Goal: Task Accomplishment & Management: Use online tool/utility

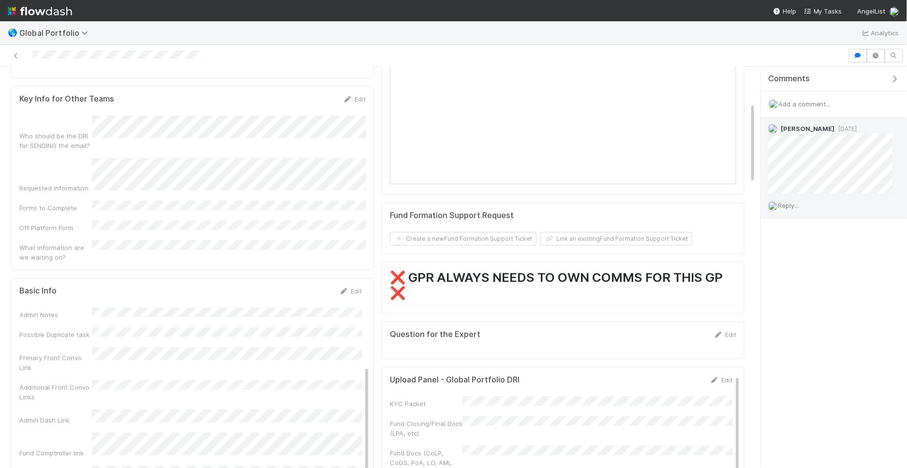
scroll to position [122, 0]
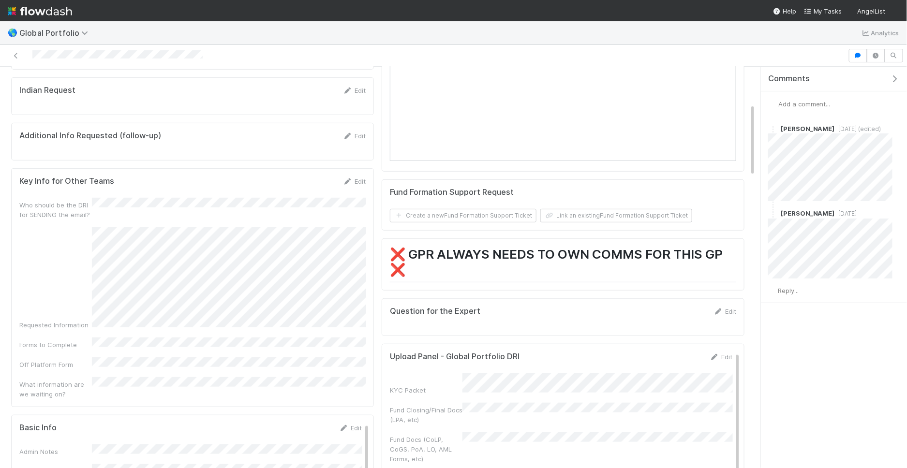
scroll to position [200, 0]
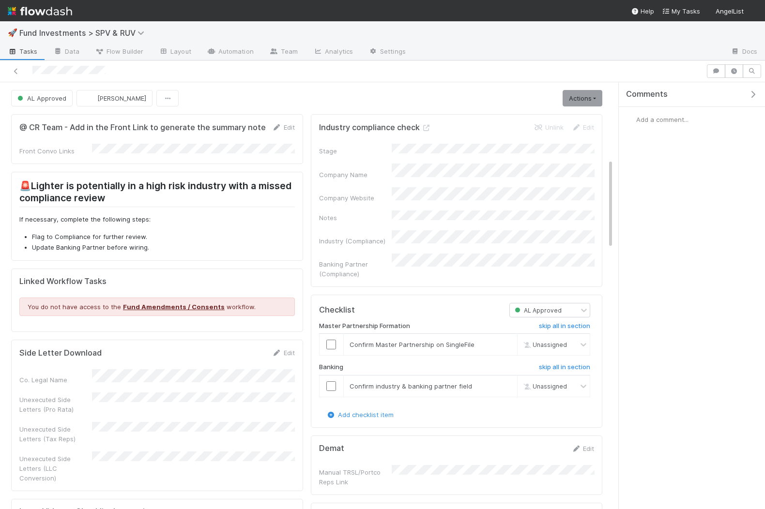
scroll to position [424, 0]
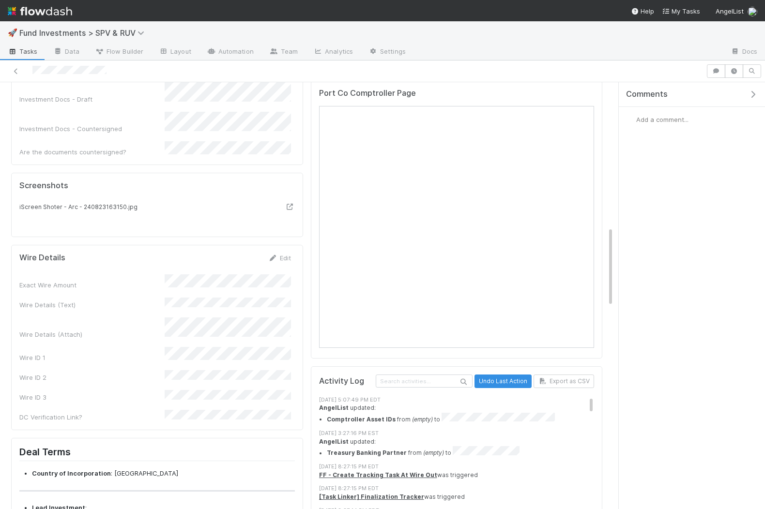
scroll to position [771, 0]
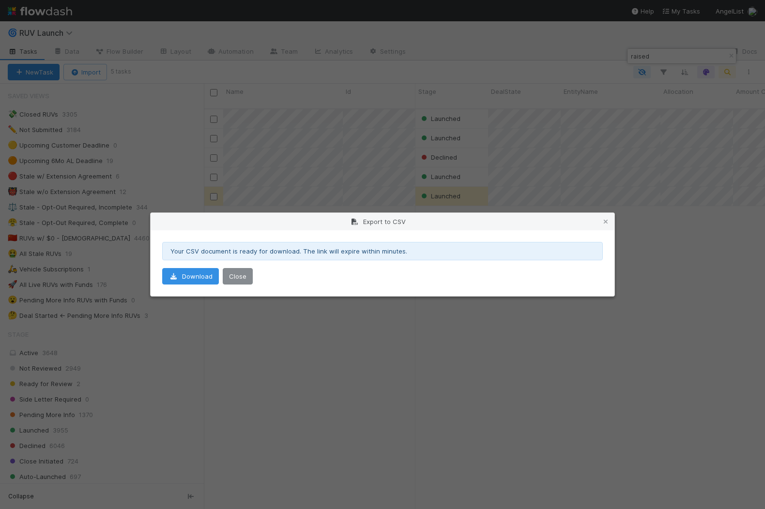
scroll to position [225, 0]
click at [232, 276] on button "Close" at bounding box center [238, 276] width 30 height 16
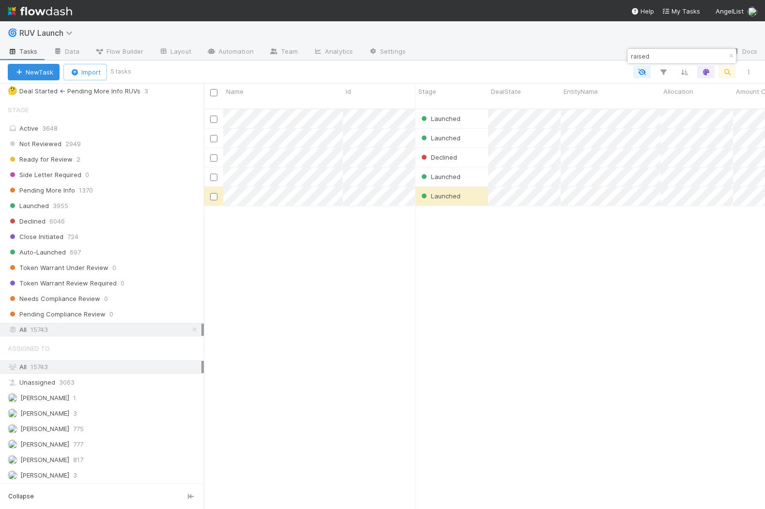
click at [62, 38] on span "RUV Launch" at bounding box center [52, 33] width 66 height 12
click at [60, 32] on span "RUV Launch" at bounding box center [48, 33] width 58 height 10
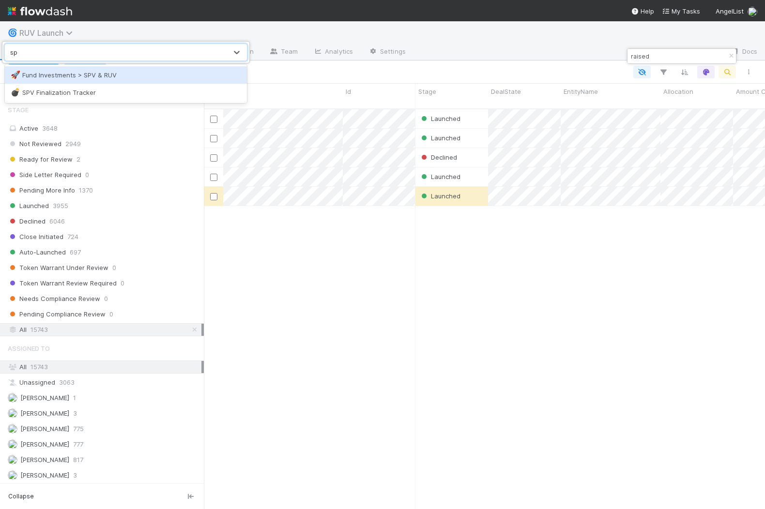
type input "spv"
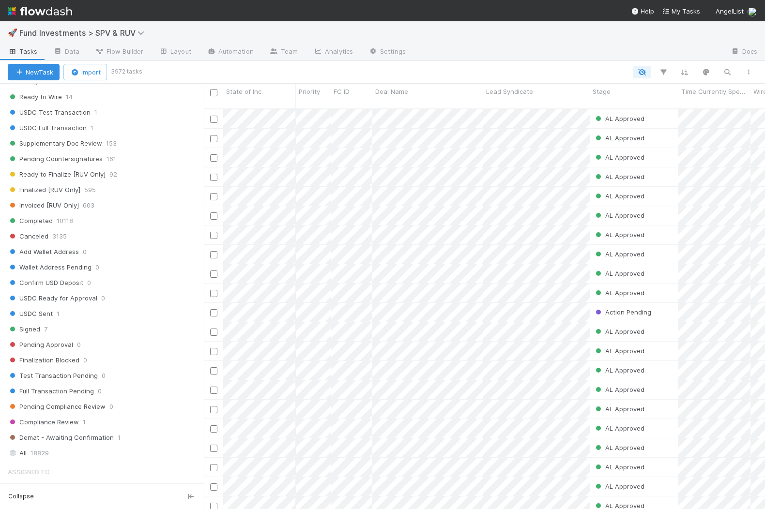
scroll to position [597, 0]
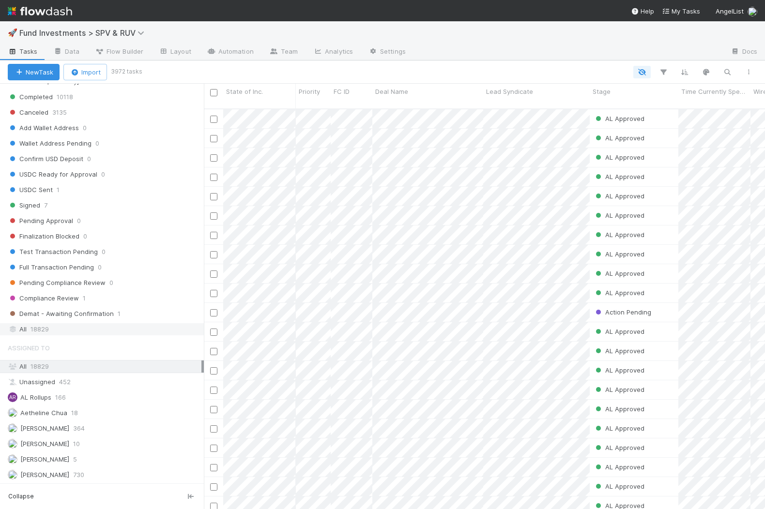
click at [105, 323] on div "All 18829" at bounding box center [105, 329] width 194 height 12
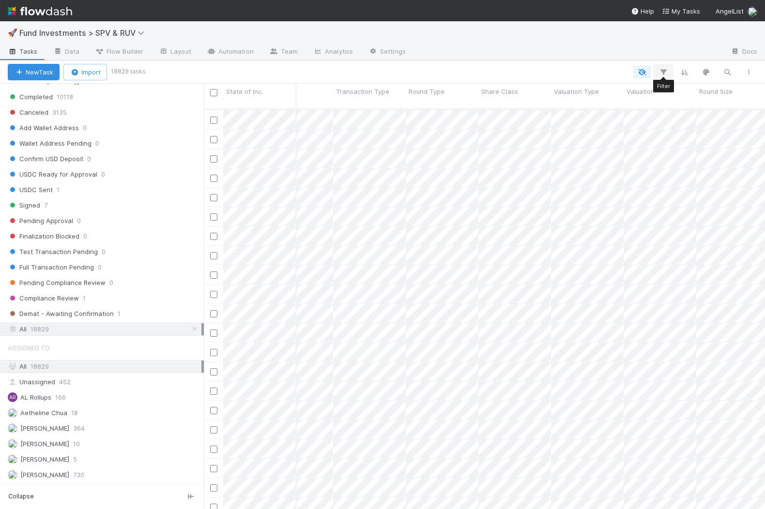
click at [663, 69] on icon "button" at bounding box center [663, 72] width 10 height 9
click at [564, 102] on button "Add Filter" at bounding box center [515, 101] width 290 height 14
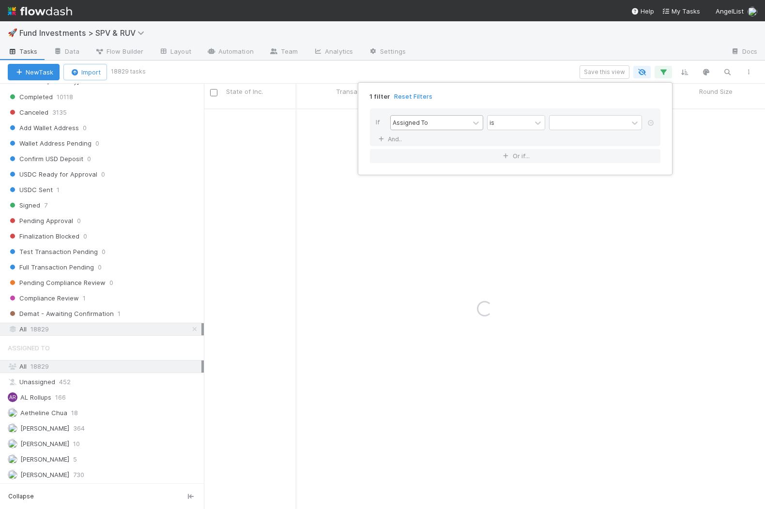
click at [452, 121] on div "Assigned To" at bounding box center [430, 123] width 78 height 14
type input "transaction ty"
click at [576, 123] on input "text" at bounding box center [595, 123] width 93 height 15
type input "secondary"
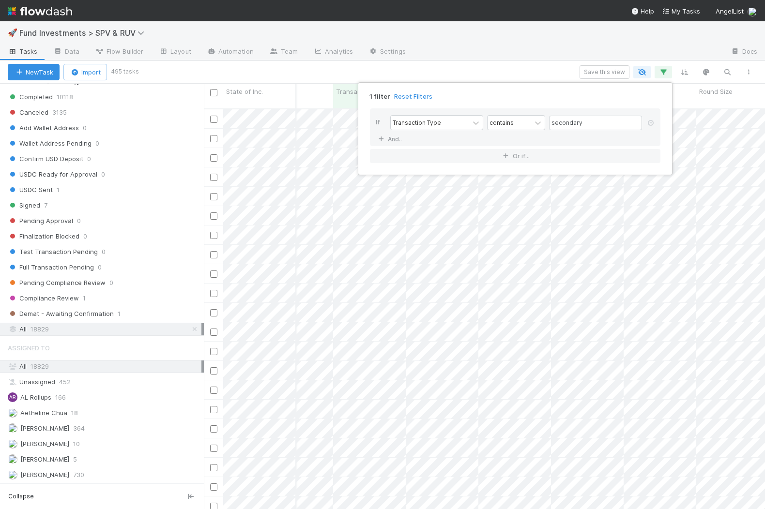
click at [512, 56] on div "1 filter Reset Filters If Transaction Type contains secondary And.. Or if..." at bounding box center [382, 254] width 765 height 509
click at [663, 70] on icon "button" at bounding box center [663, 72] width 10 height 9
click at [396, 138] on link "And.." at bounding box center [391, 139] width 30 height 14
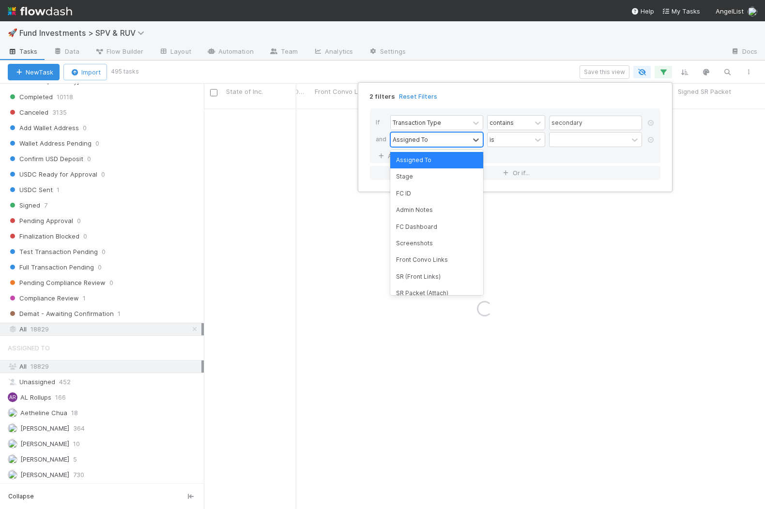
click at [410, 139] on div "Assigned To" at bounding box center [409, 139] width 35 height 9
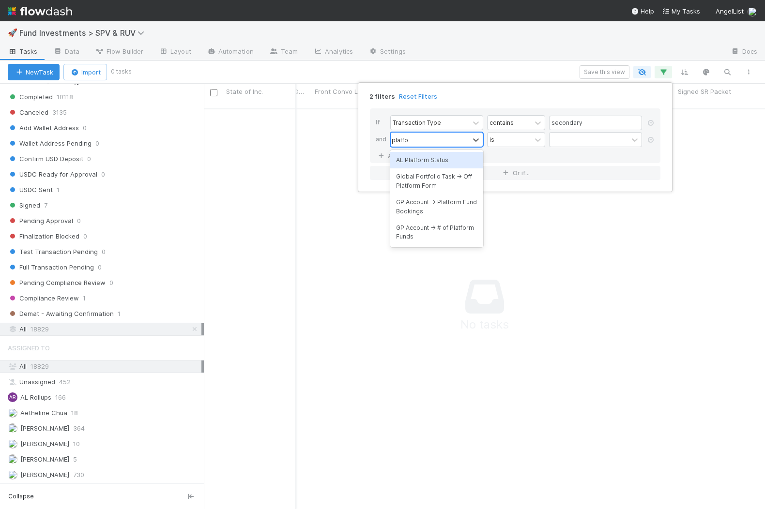
type input "platfor"
click at [425, 159] on div "AL Platform Status" at bounding box center [436, 160] width 93 height 16
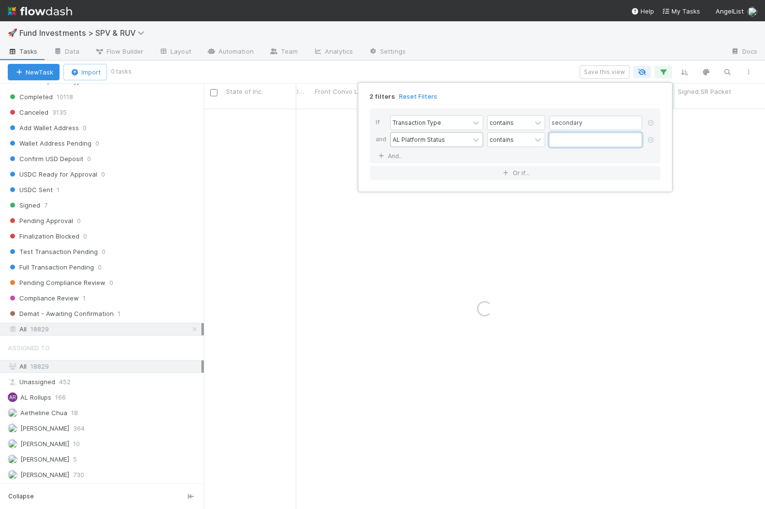
click at [582, 144] on input "text" at bounding box center [595, 140] width 93 height 15
type input "finalized"
click at [560, 52] on div "2 filters Reset Filters If Transaction Type contains secondary and AL Platform …" at bounding box center [382, 254] width 765 height 509
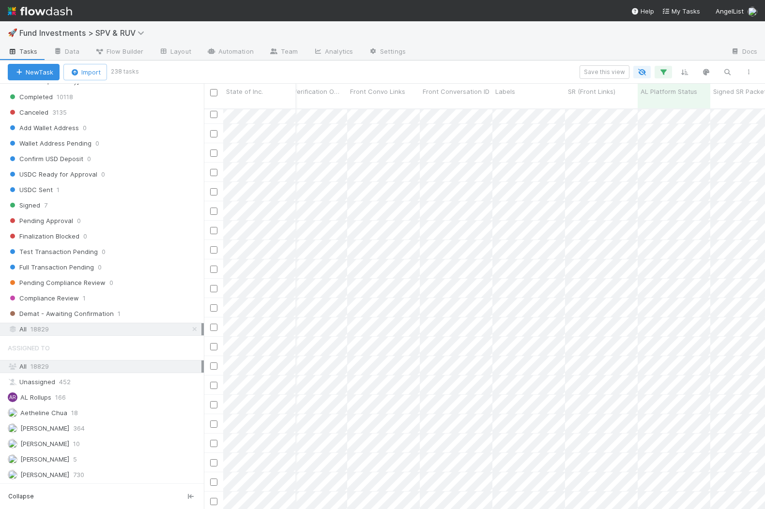
scroll to position [508, 1393]
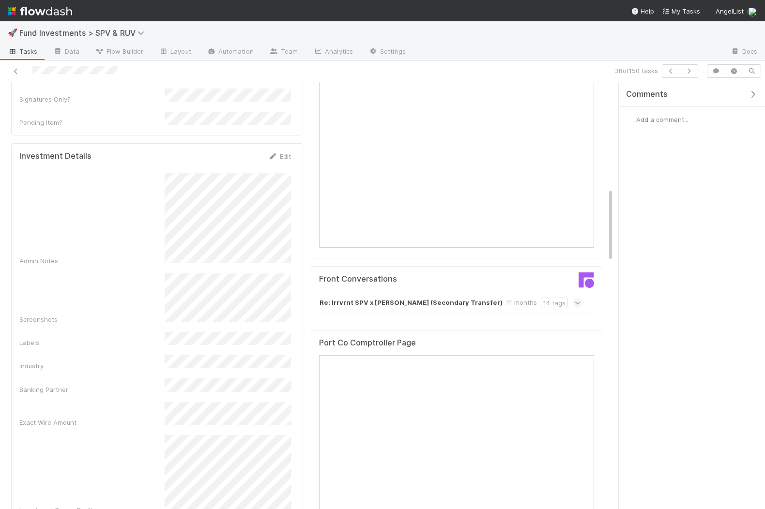
scroll to position [608, 0]
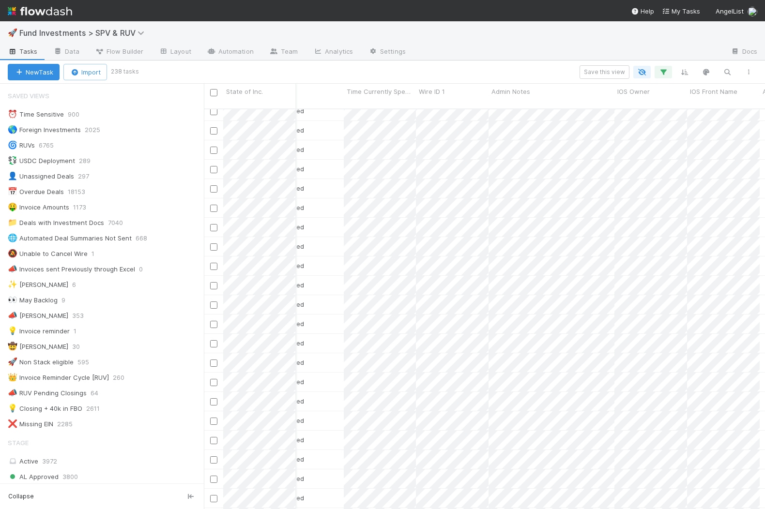
scroll to position [0, 334]
click at [541, 184] on div at bounding box center [382, 254] width 765 height 509
click at [539, 235] on div at bounding box center [382, 254] width 765 height 509
click at [527, 269] on div at bounding box center [382, 254] width 765 height 509
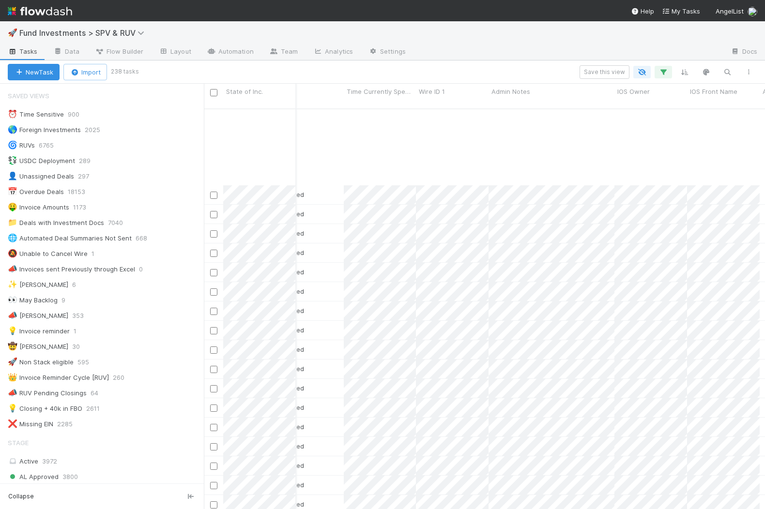
scroll to position [714, 334]
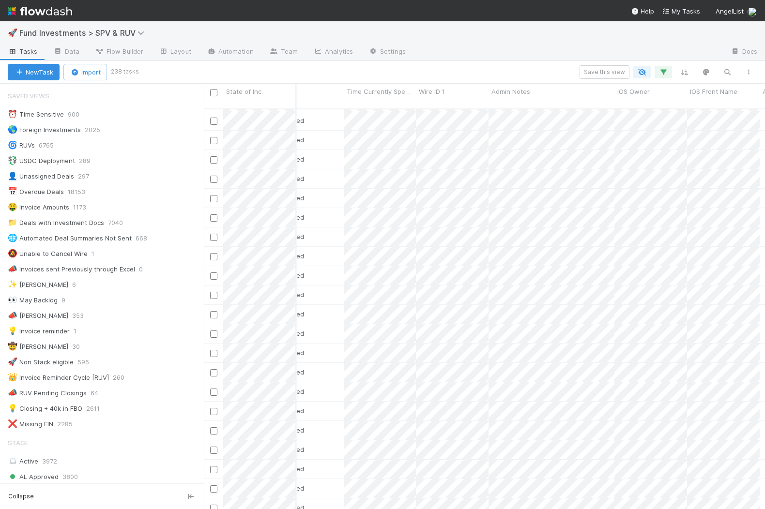
click at [519, 269] on div "Completed Jonah Lecker 8/22/24, 11:53:38 AM 4/9/25, 4:16:56 PM 1 1 0 0 0 0 0 0 …" at bounding box center [484, 313] width 561 height 408
click at [525, 222] on div at bounding box center [382, 254] width 765 height 509
click at [535, 286] on div at bounding box center [382, 254] width 765 height 509
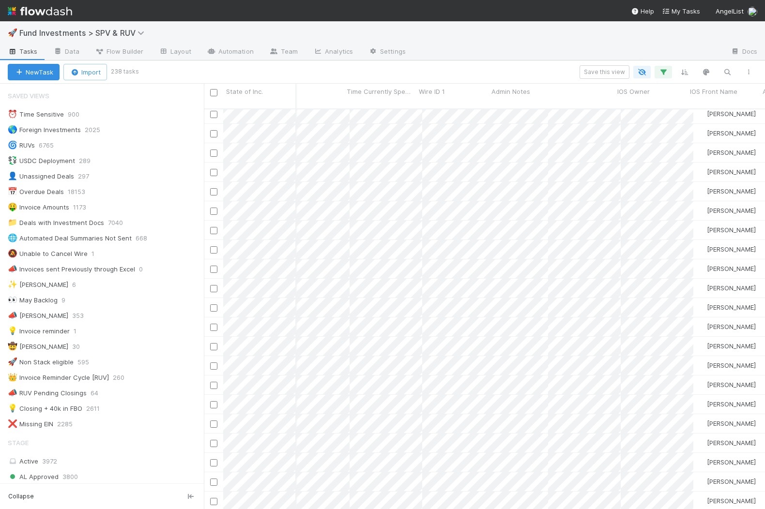
scroll to position [0, 401]
click at [477, 256] on div at bounding box center [382, 254] width 765 height 509
click at [475, 401] on div at bounding box center [382, 254] width 765 height 509
click at [464, 379] on div at bounding box center [382, 254] width 765 height 509
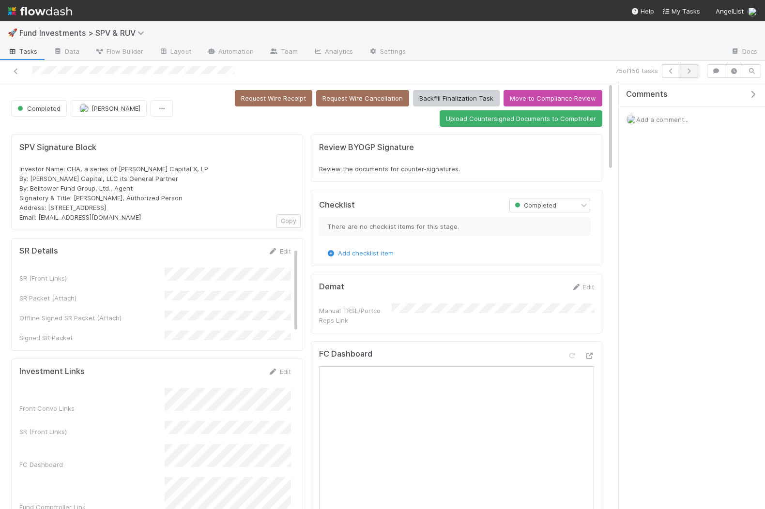
click at [696, 67] on button "button" at bounding box center [688, 71] width 18 height 14
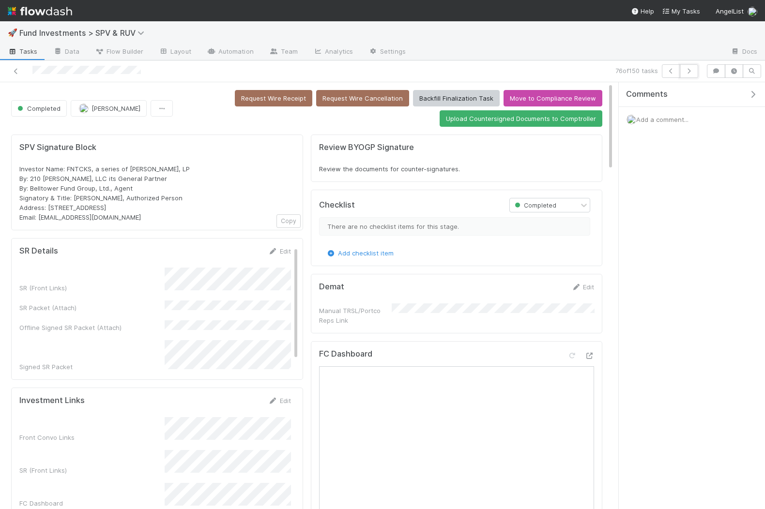
click at [696, 67] on button "button" at bounding box center [688, 71] width 18 height 14
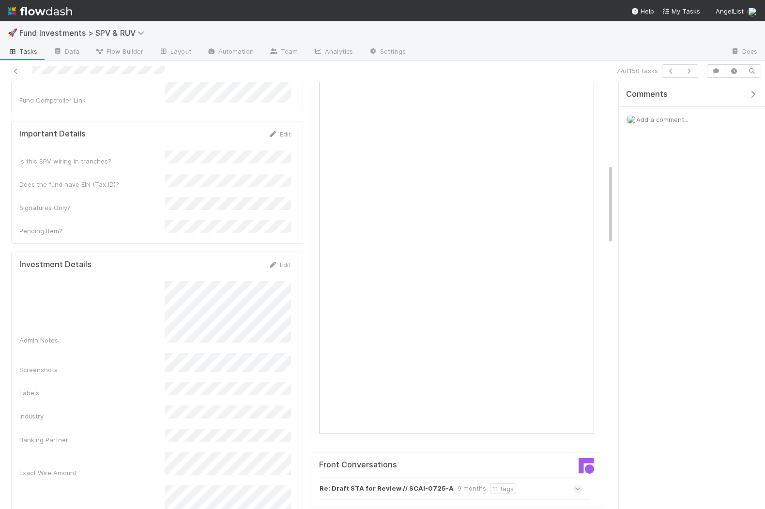
scroll to position [417, 0]
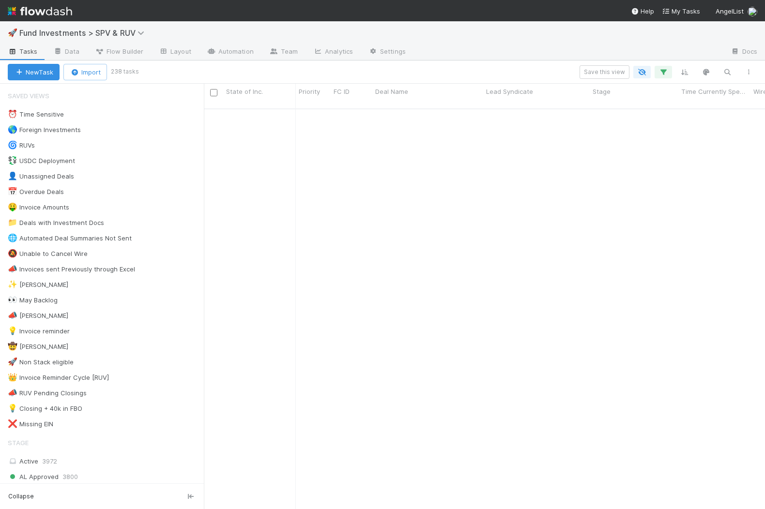
scroll to position [1172, 0]
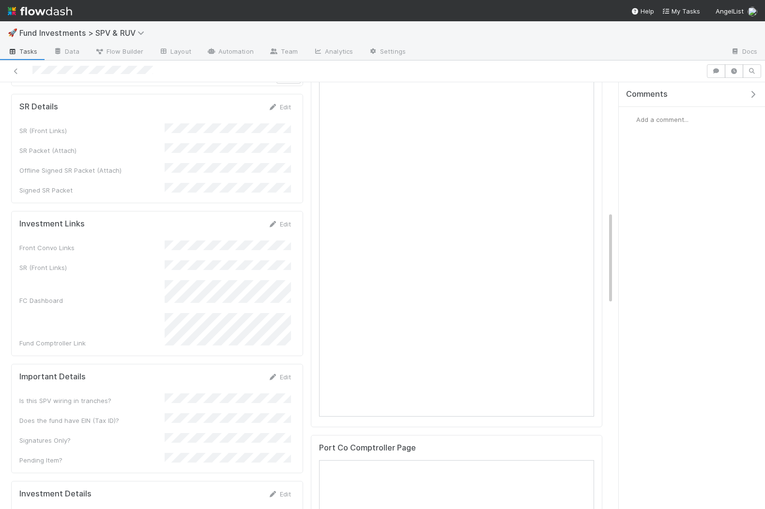
scroll to position [338, 0]
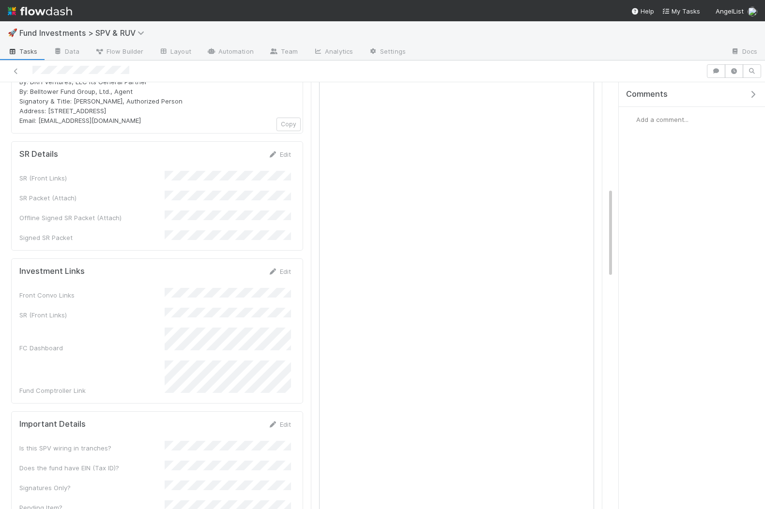
scroll to position [460, 0]
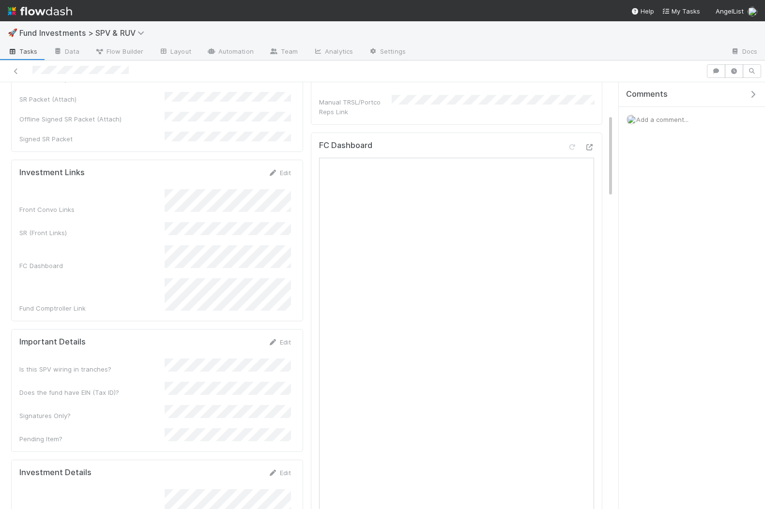
scroll to position [459, 0]
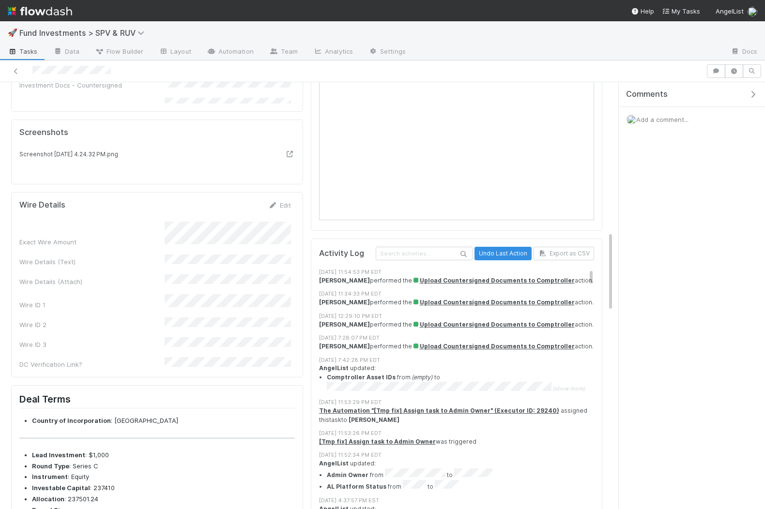
scroll to position [1077, 0]
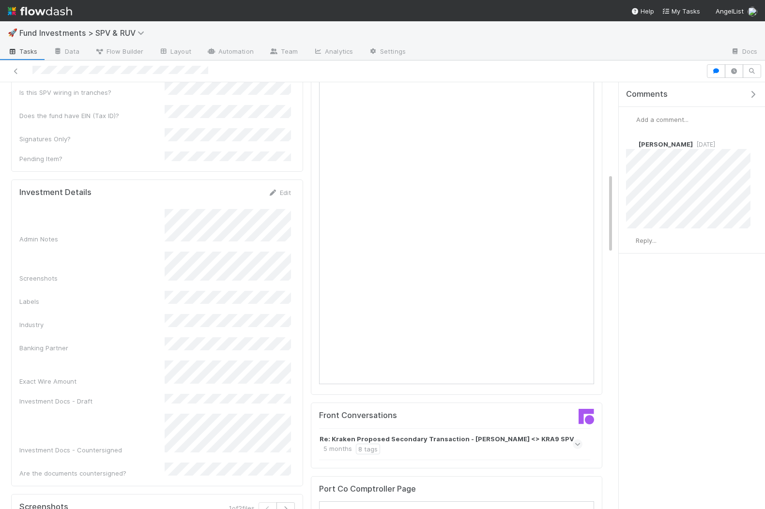
scroll to position [481, 0]
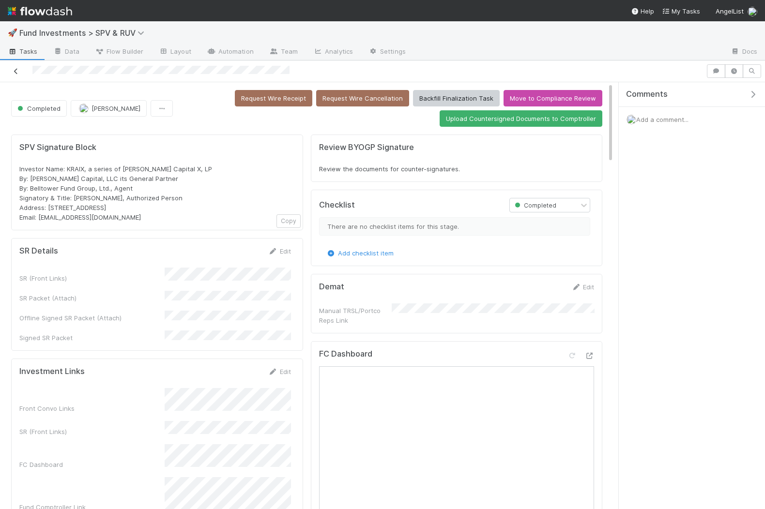
click at [14, 70] on icon at bounding box center [16, 71] width 10 height 6
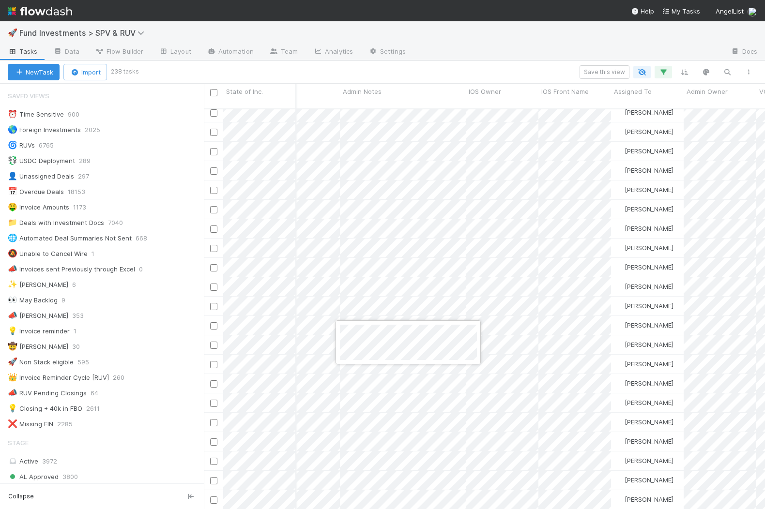
click at [409, 366] on div at bounding box center [382, 254] width 765 height 509
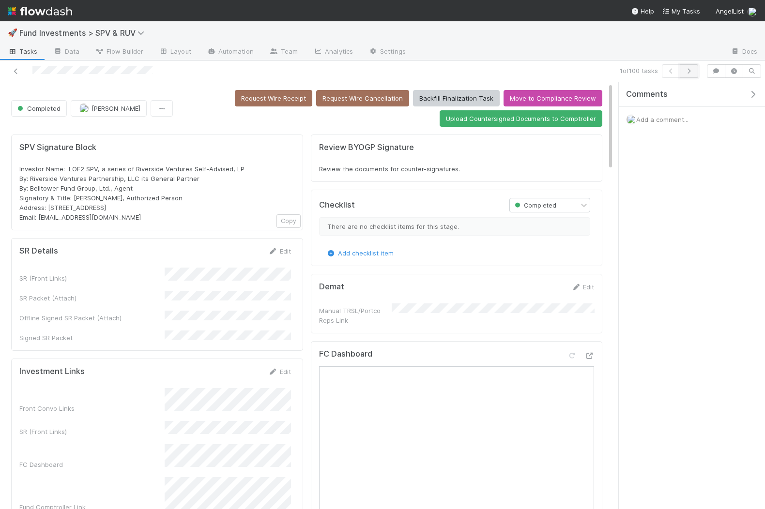
click at [688, 68] on icon "button" at bounding box center [689, 71] width 10 height 6
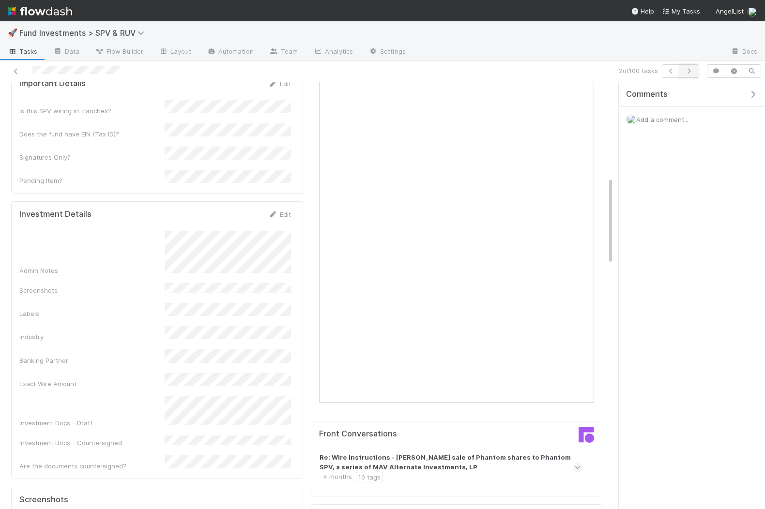
click at [686, 72] on icon "button" at bounding box center [689, 71] width 10 height 6
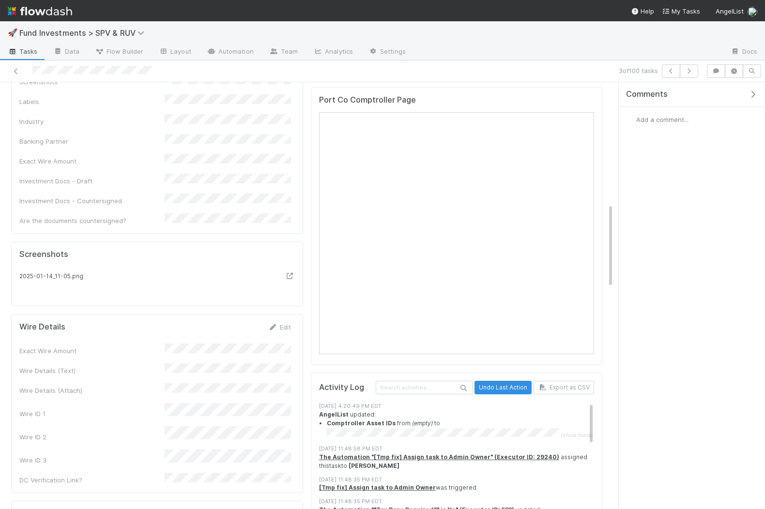
scroll to position [578, 0]
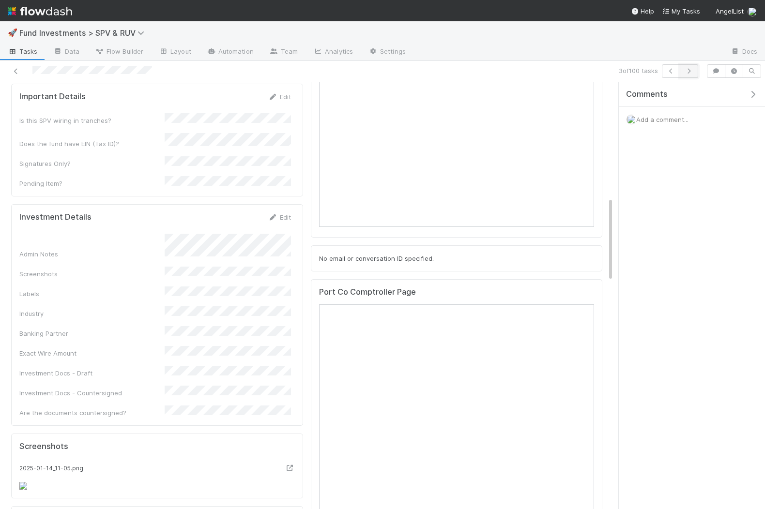
click at [688, 68] on button "button" at bounding box center [688, 71] width 18 height 14
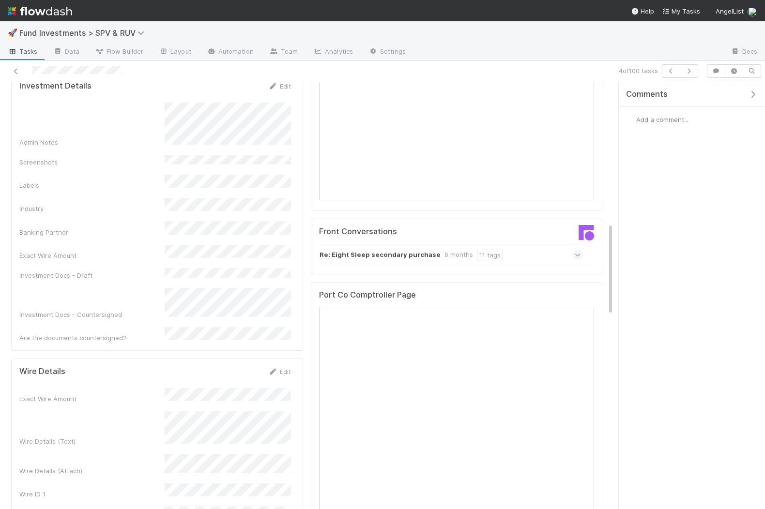
scroll to position [648, 0]
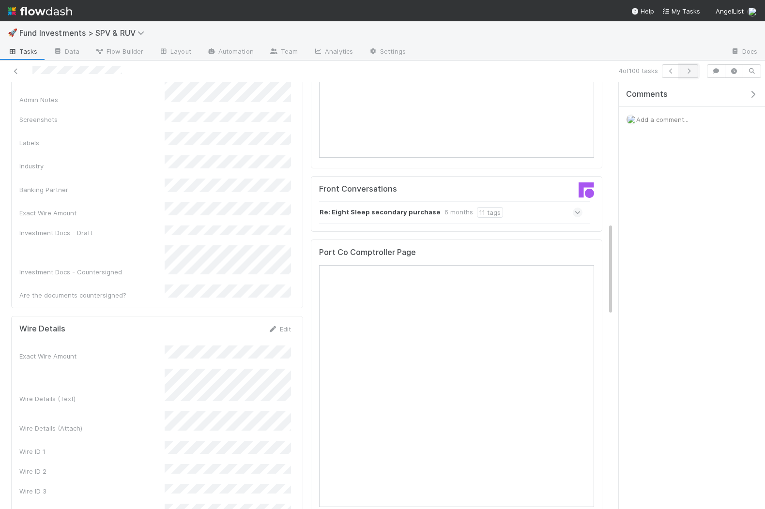
click at [688, 70] on icon "button" at bounding box center [689, 71] width 10 height 6
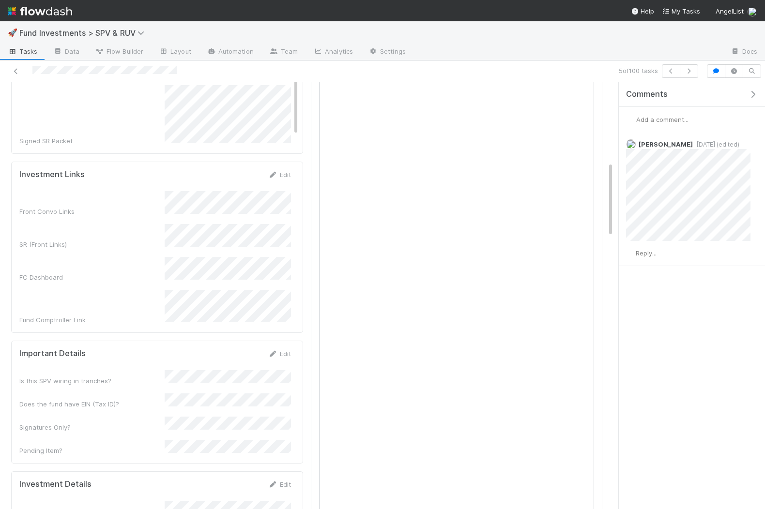
scroll to position [170, 0]
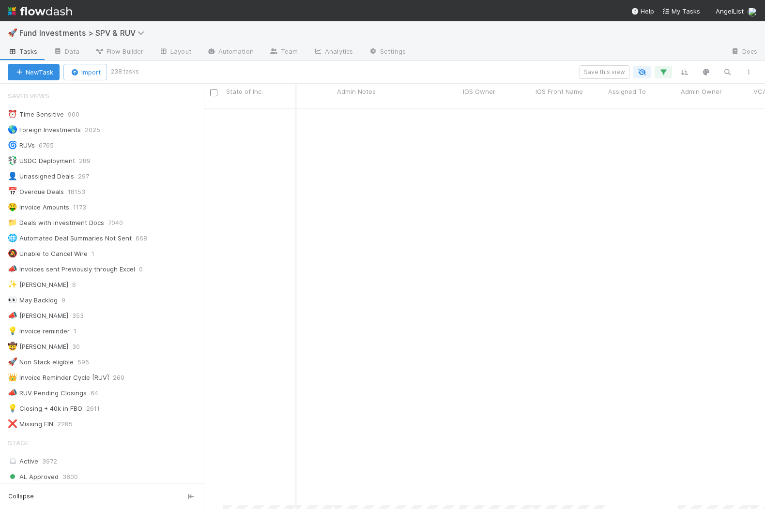
scroll to position [1593, 489]
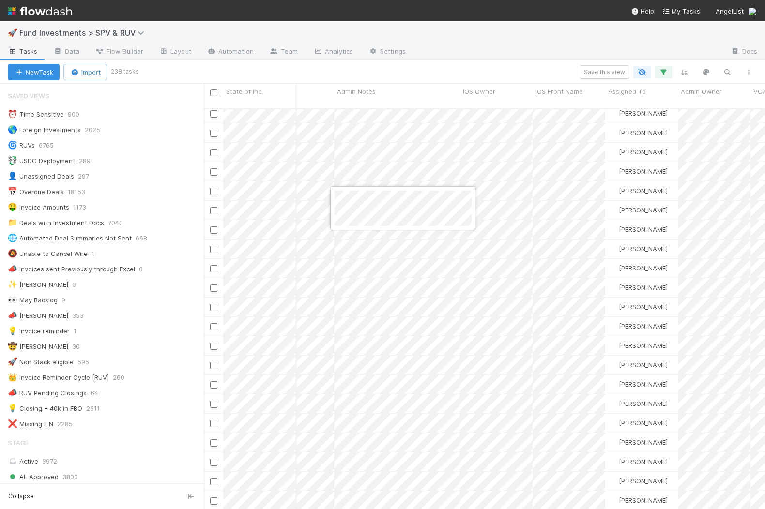
click at [367, 292] on div at bounding box center [382, 254] width 765 height 509
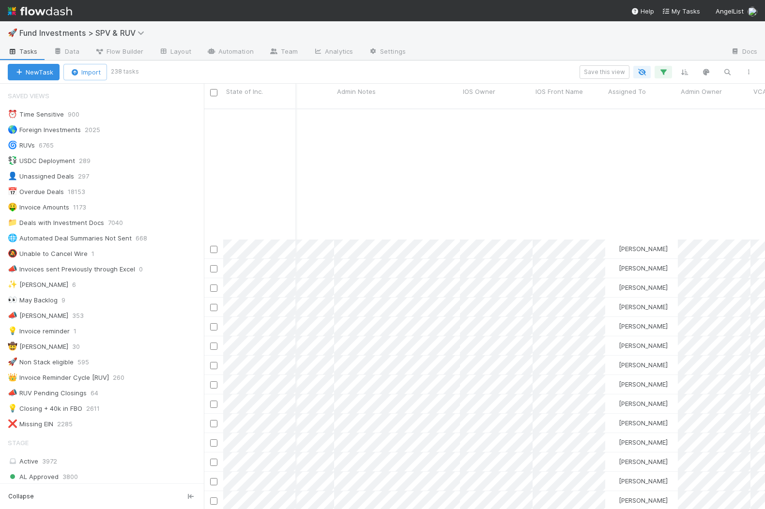
scroll to position [1977, 489]
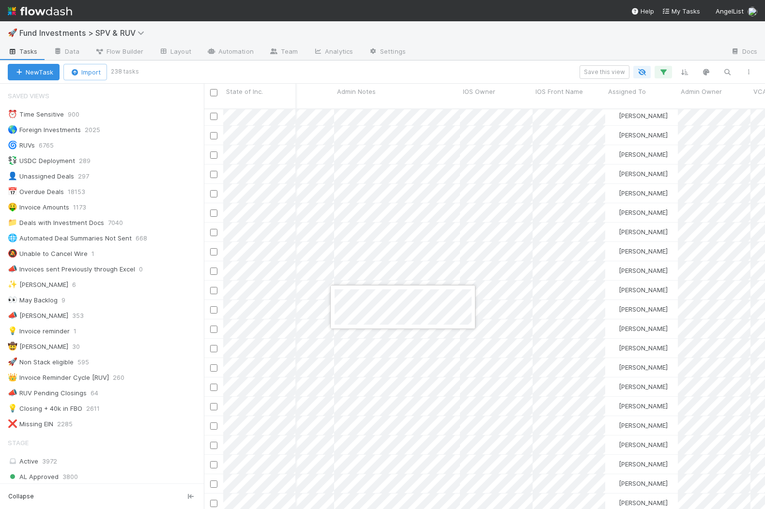
click at [399, 236] on div at bounding box center [382, 254] width 765 height 509
click at [382, 219] on div at bounding box center [382, 254] width 765 height 509
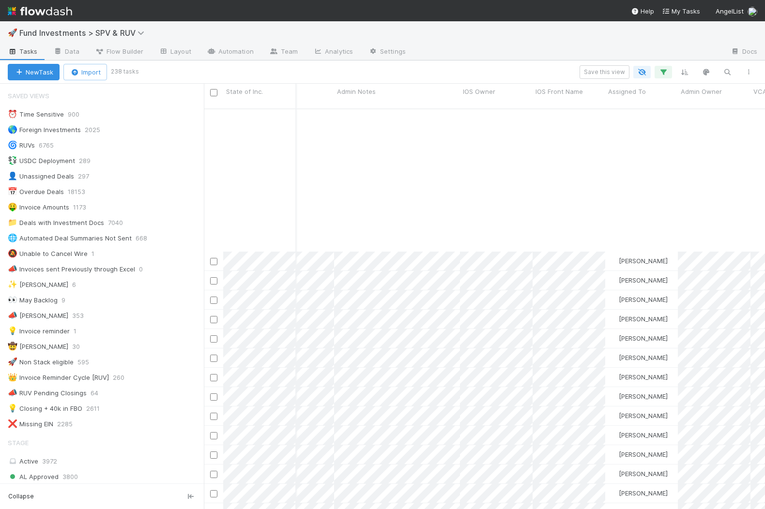
scroll to position [2280, 489]
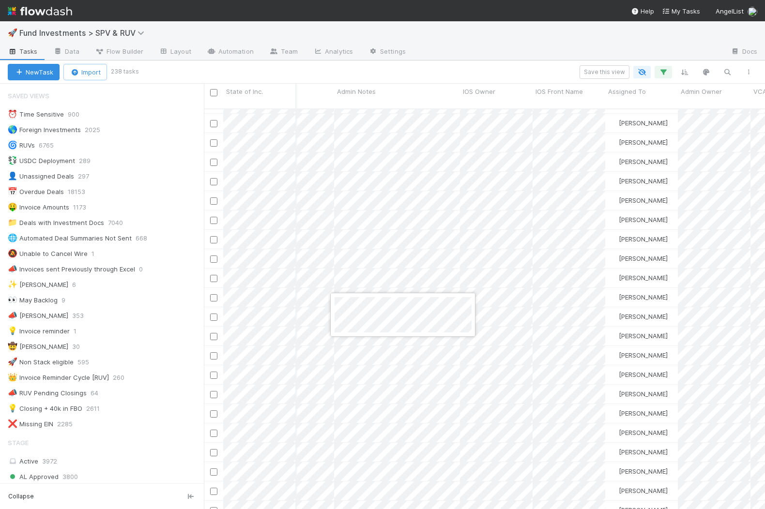
click at [391, 287] on div at bounding box center [382, 254] width 765 height 509
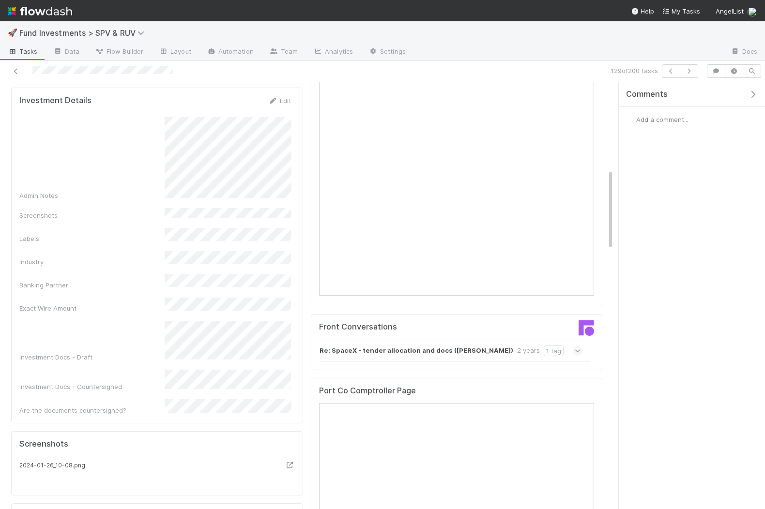
scroll to position [656, 0]
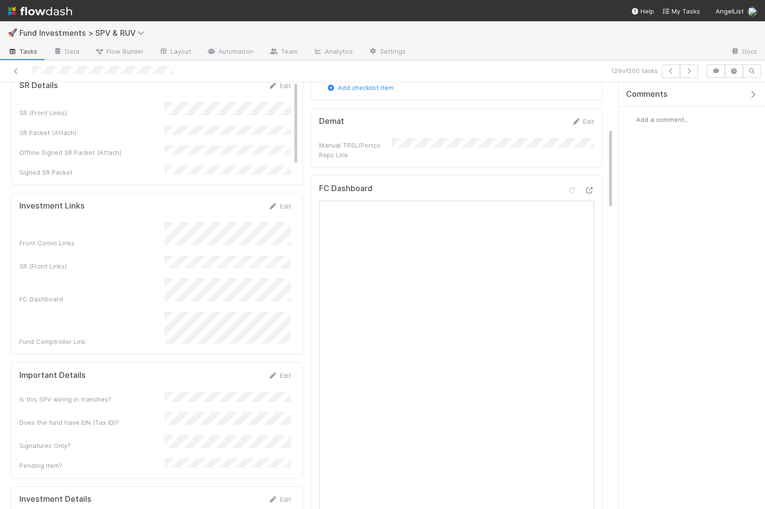
scroll to position [241, 0]
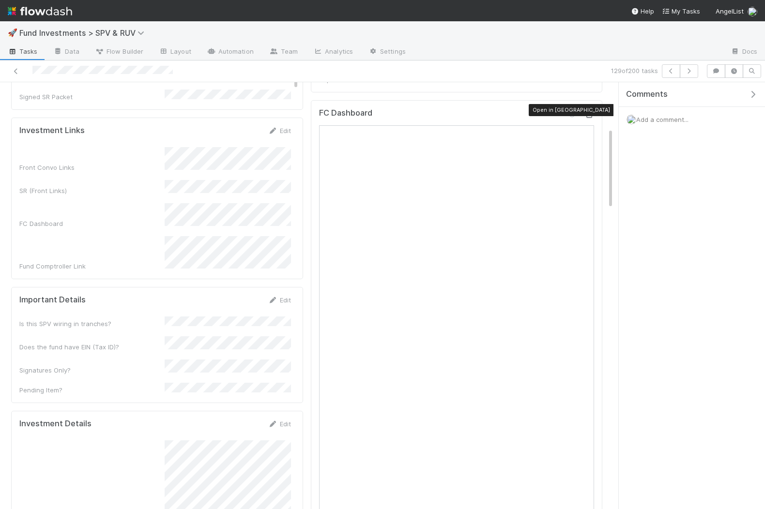
click at [588, 112] on icon at bounding box center [589, 115] width 10 height 6
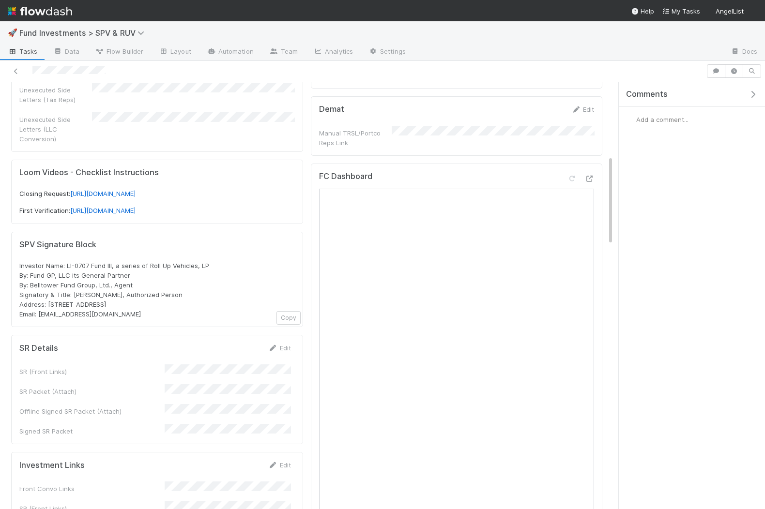
scroll to position [348, 0]
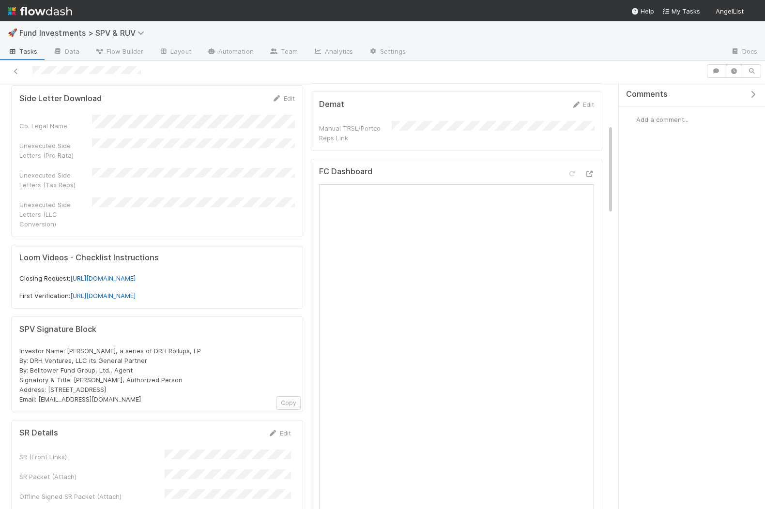
scroll to position [235, 0]
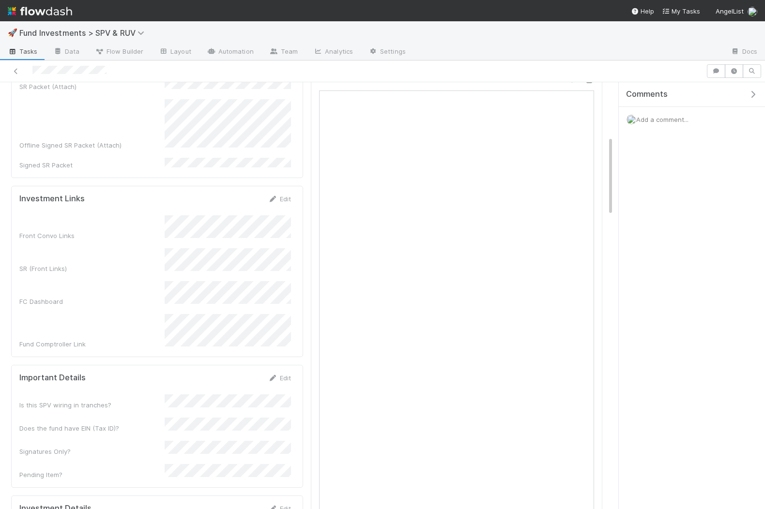
scroll to position [219, 0]
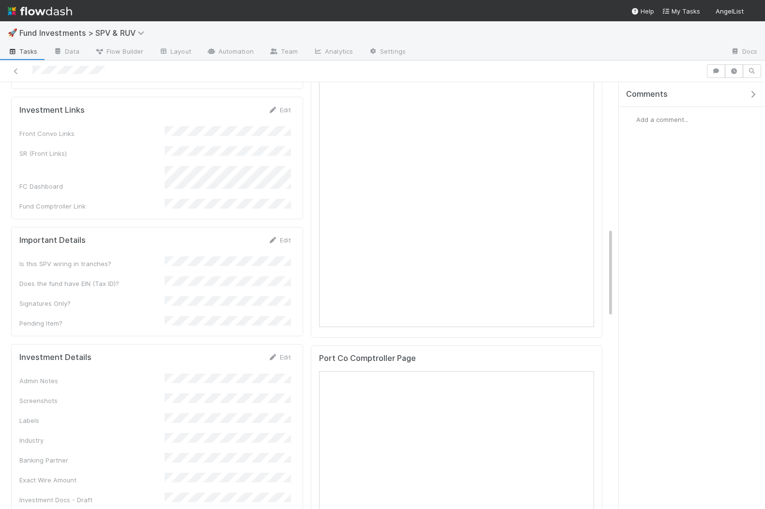
scroll to position [680, 0]
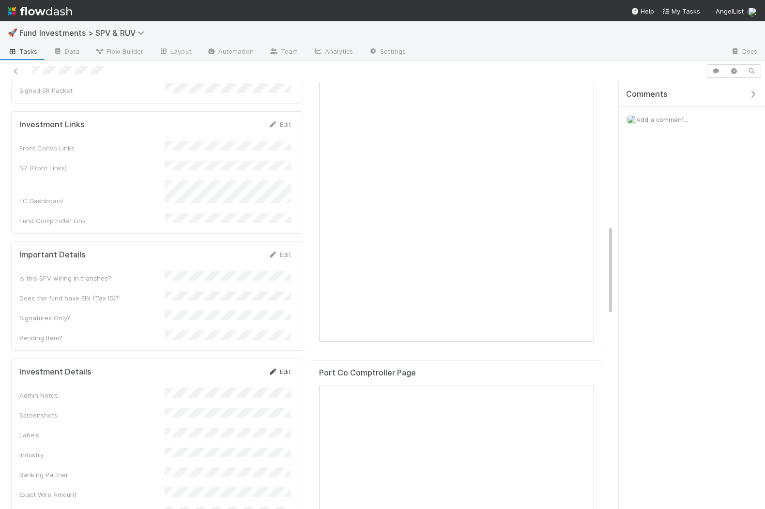
click at [276, 369] on icon at bounding box center [273, 372] width 10 height 6
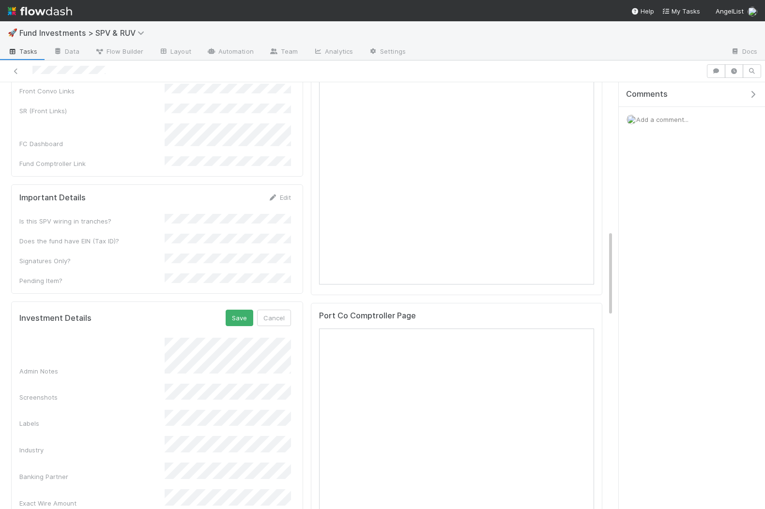
scroll to position [767, 0]
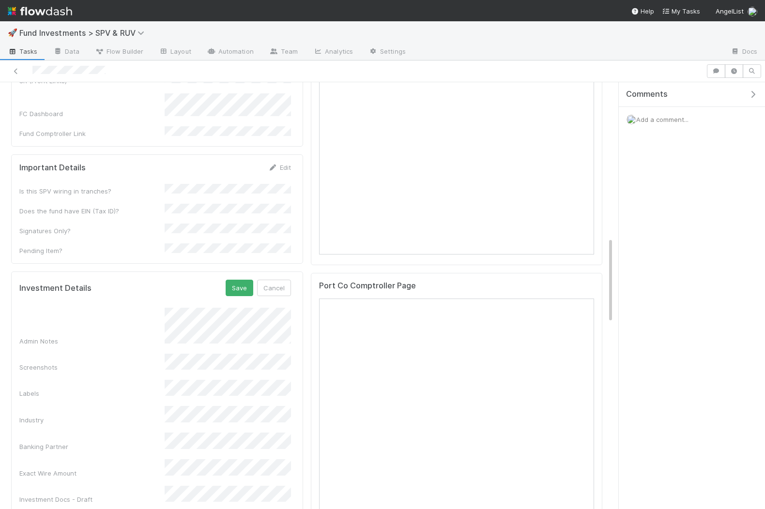
click at [242, 308] on div "Admin Notes Screenshots Labels Industry Banking Partner Exact Wire Amount Inves…" at bounding box center [154, 432] width 271 height 249
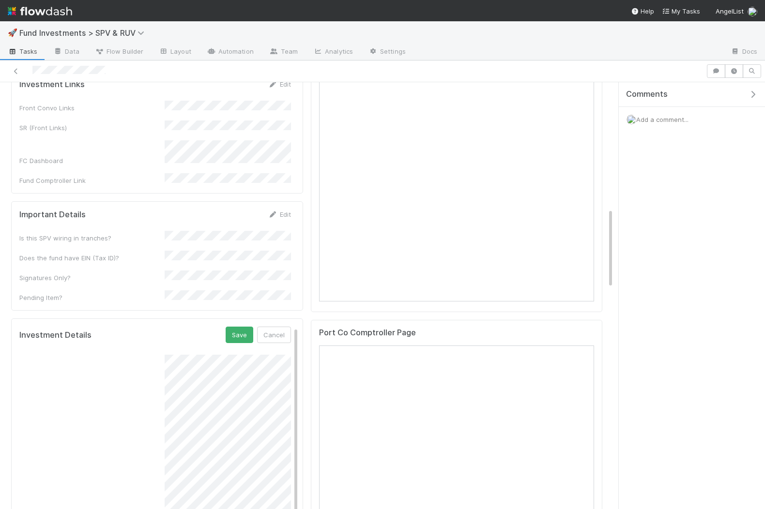
scroll to position [727, 0]
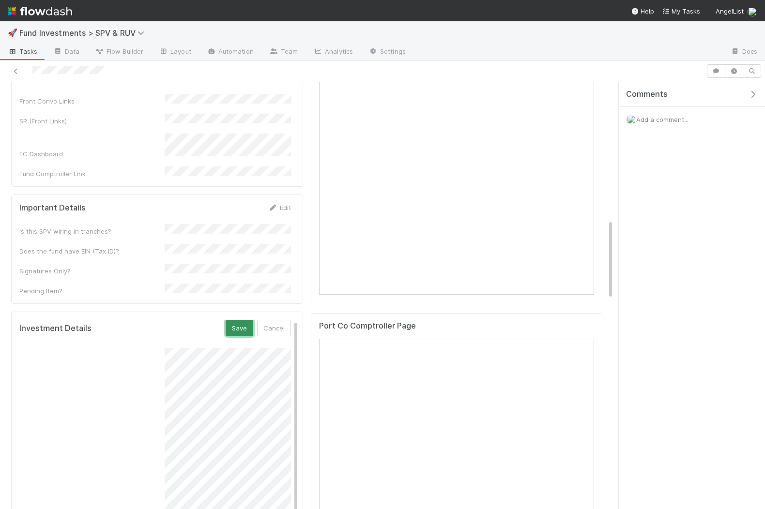
click at [238, 320] on button "Save" at bounding box center [240, 328] width 28 height 16
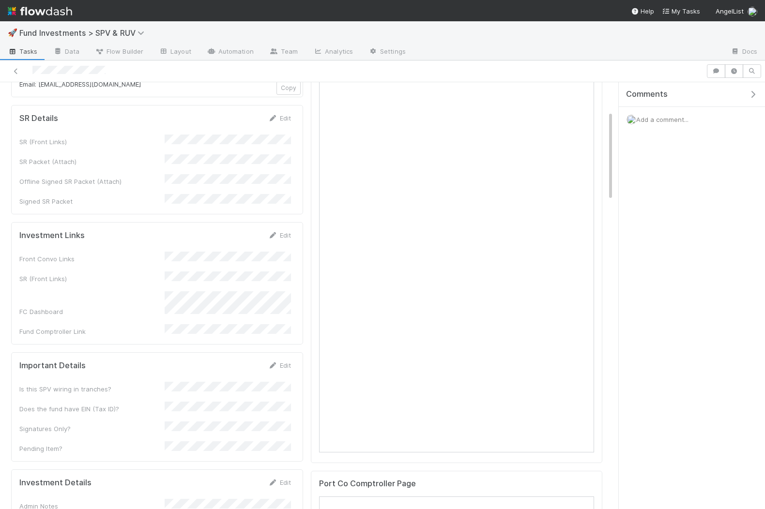
scroll to position [813, 0]
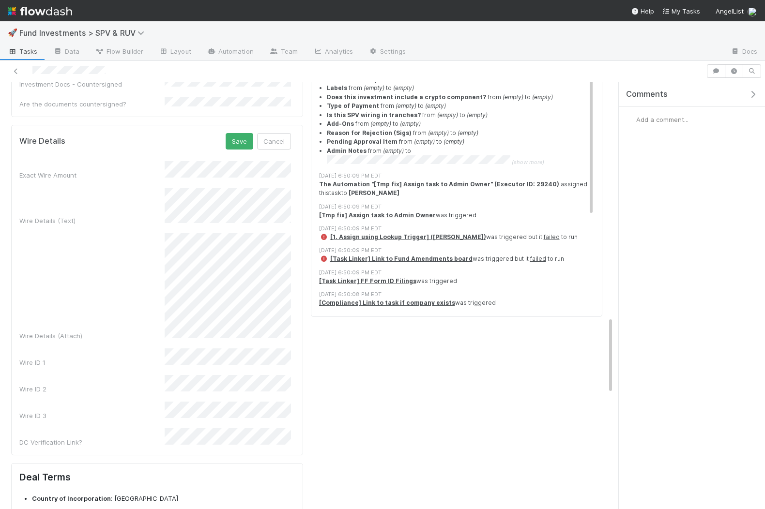
scroll to position [1247, 0]
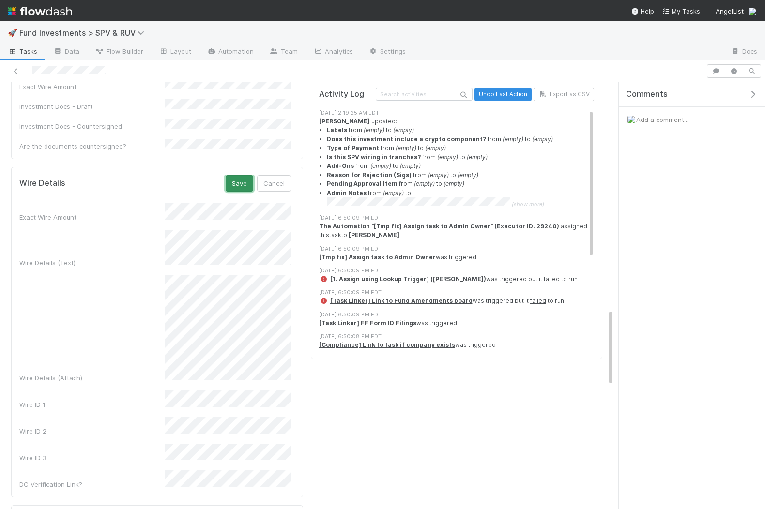
click at [247, 175] on button "Save" at bounding box center [240, 183] width 28 height 16
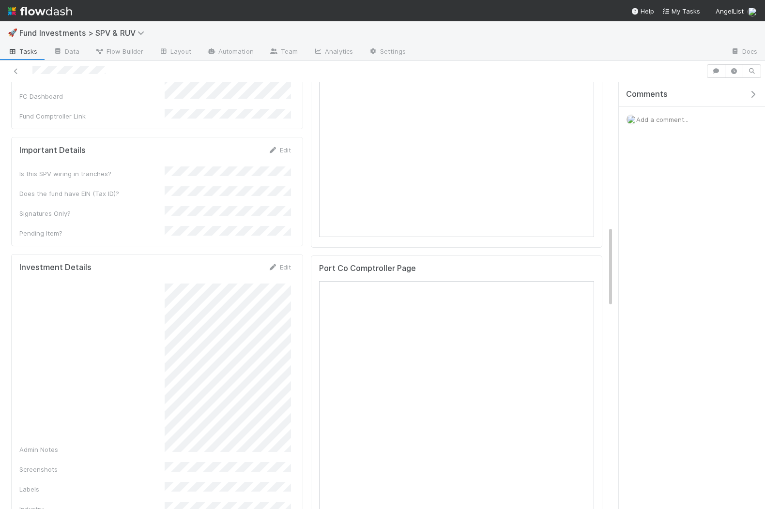
scroll to position [799, 0]
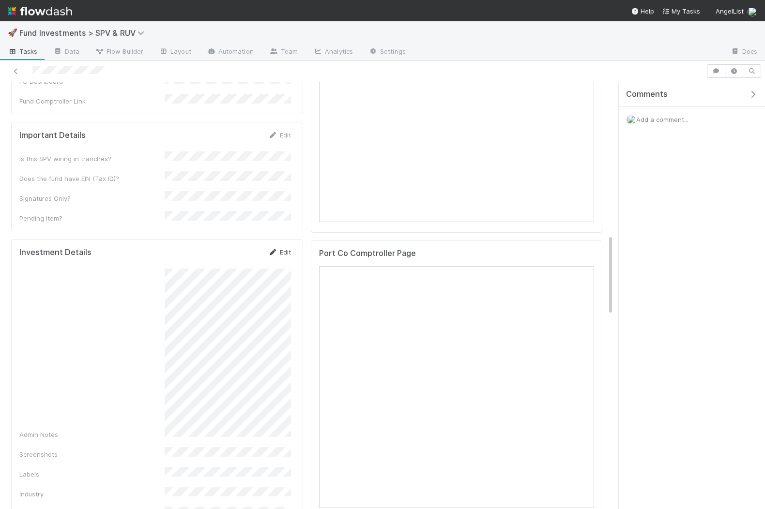
click at [280, 248] on link "Edit" at bounding box center [279, 252] width 23 height 8
click at [273, 247] on button "Cancel" at bounding box center [274, 255] width 34 height 16
click at [274, 249] on icon at bounding box center [273, 252] width 10 height 6
click at [234, 247] on button "Save" at bounding box center [240, 255] width 28 height 16
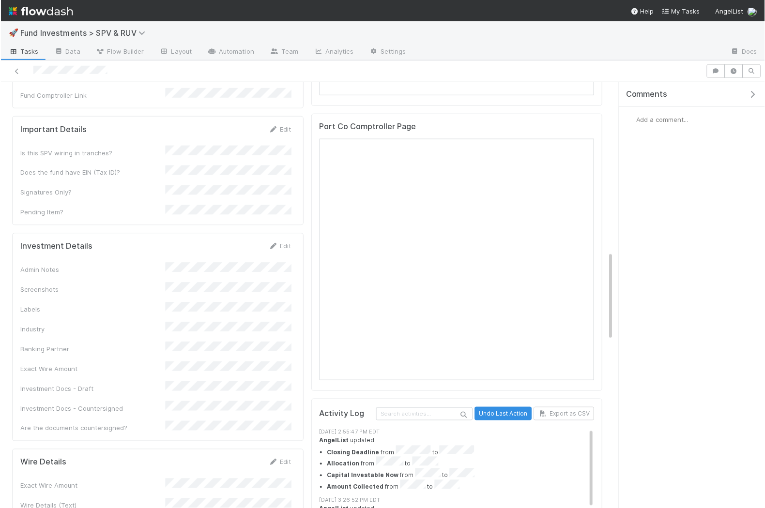
scroll to position [805, 0]
click at [278, 234] on div "Investment Details Edit Admin Notes Screenshots Labels Industry Banking Partner…" at bounding box center [157, 338] width 292 height 209
click at [278, 243] on link "Edit" at bounding box center [279, 247] width 23 height 8
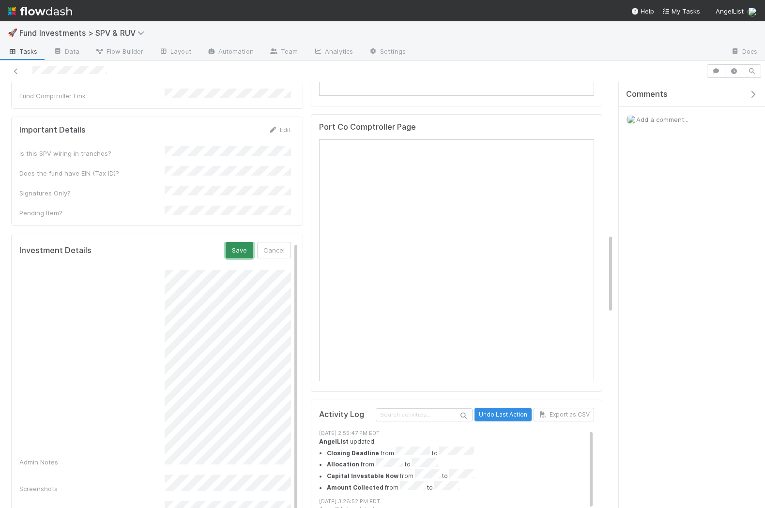
click at [235, 242] on button "Save" at bounding box center [240, 250] width 28 height 16
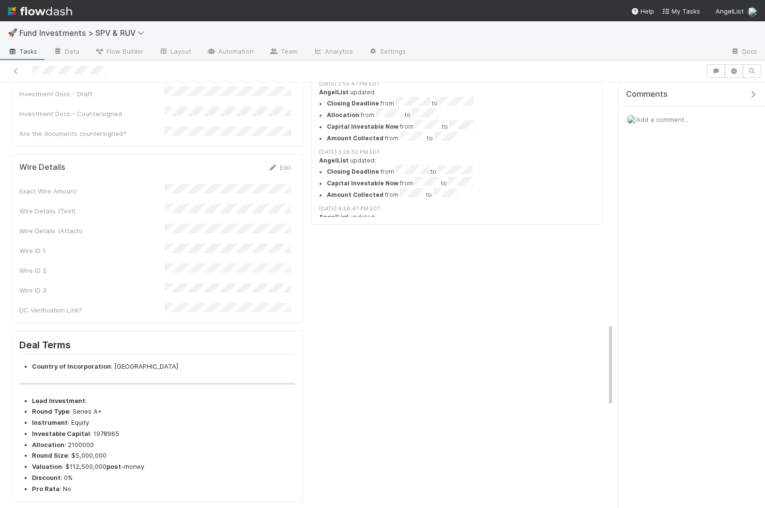
scroll to position [1239, 0]
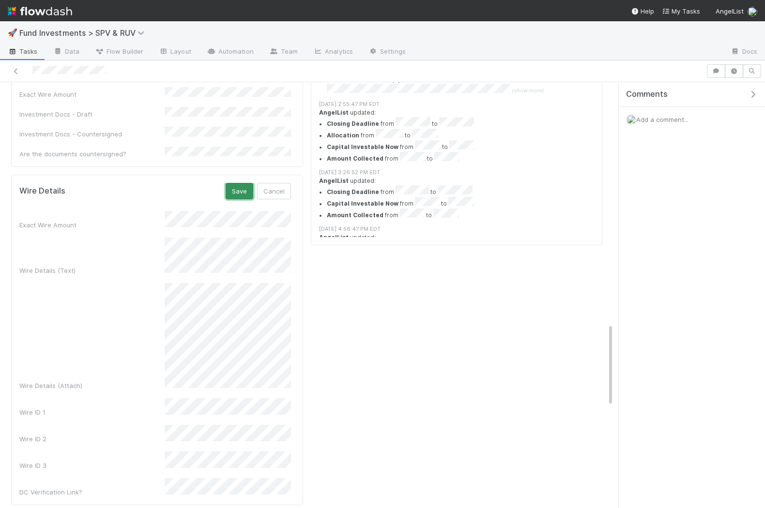
click at [239, 183] on button "Save" at bounding box center [240, 191] width 28 height 16
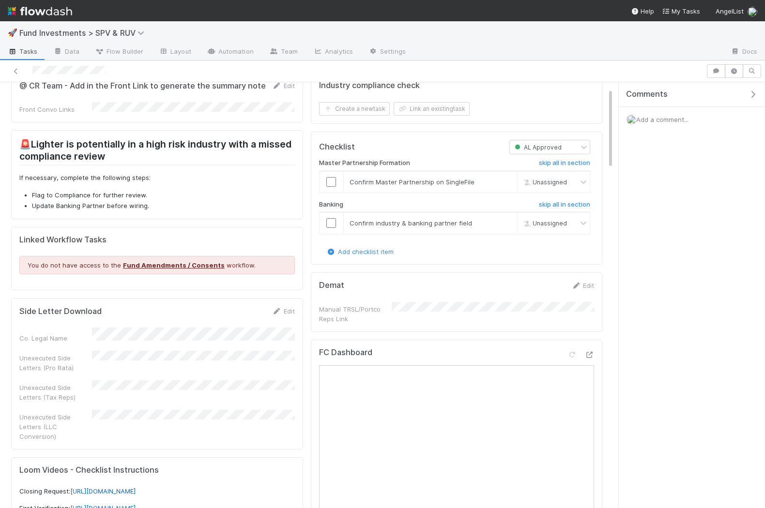
scroll to position [0, 0]
